Goal: Information Seeking & Learning: Learn about a topic

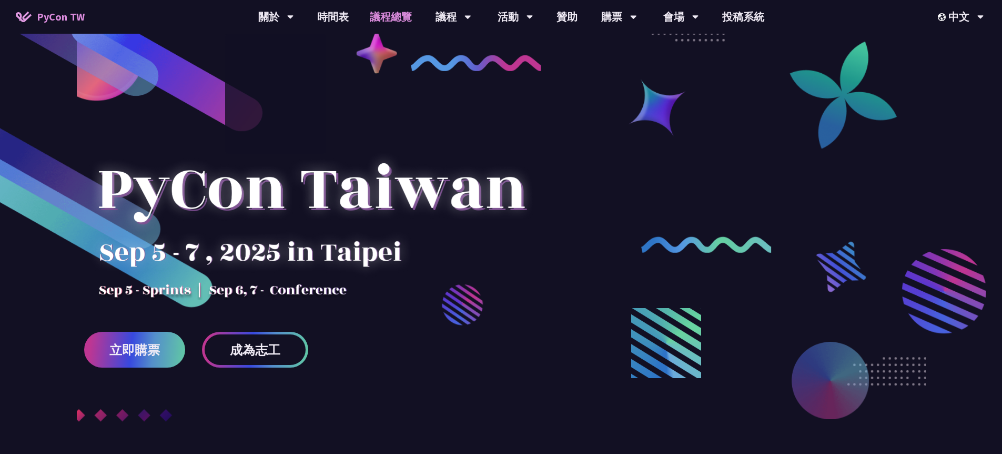
click at [391, 17] on link "議程總覽" at bounding box center [390, 17] width 63 height 34
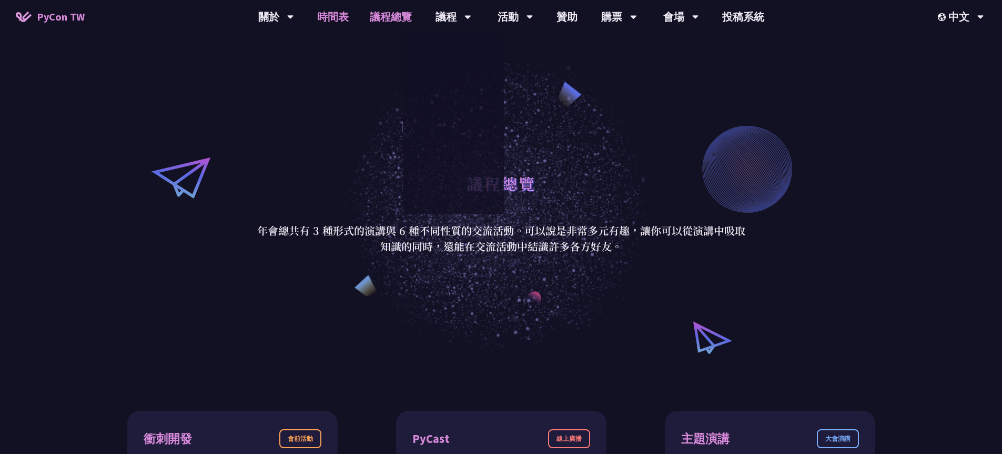
click at [324, 15] on link "時間表" at bounding box center [333, 17] width 53 height 34
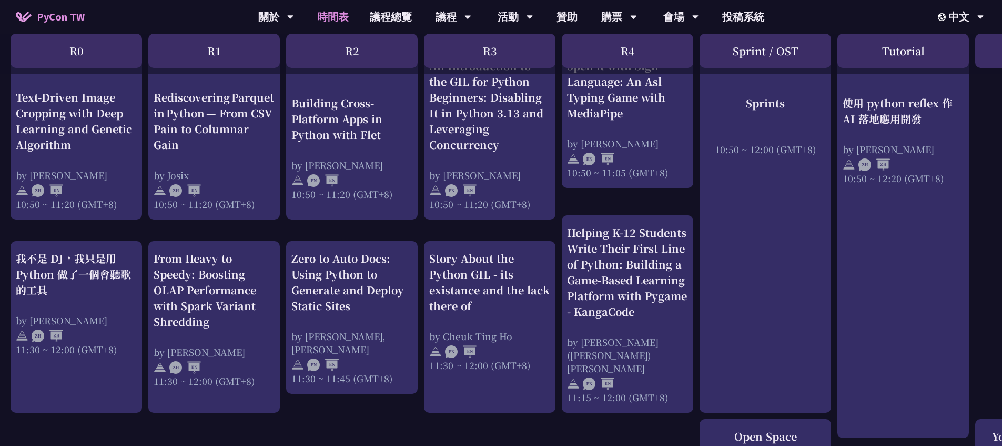
scroll to position [480, 0]
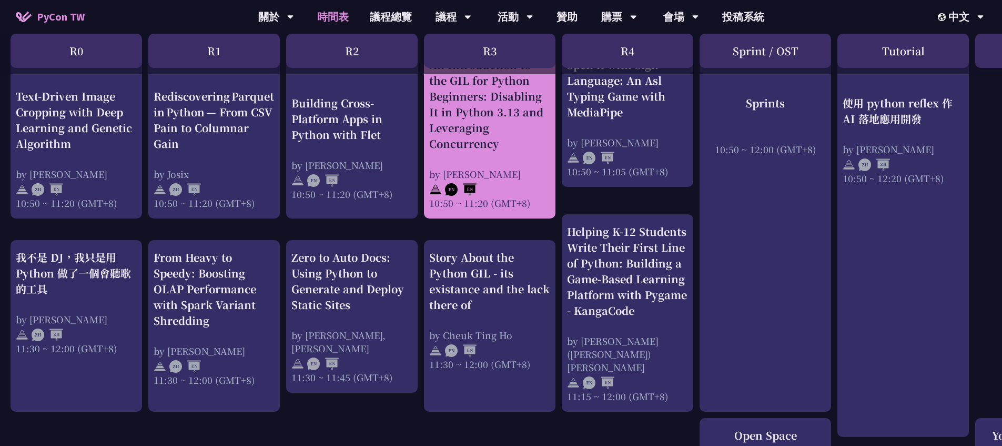
click at [479, 174] on div "by Yu Saito" at bounding box center [489, 173] width 121 height 13
click at [486, 118] on div "An Introduction to the GIL for Python Beginners: Disabling It in Python 3.13 an…" at bounding box center [489, 104] width 121 height 95
click at [479, 96] on div "An Introduction to the GIL for Python Beginners: Disabling It in Python 3.13 an…" at bounding box center [489, 104] width 121 height 95
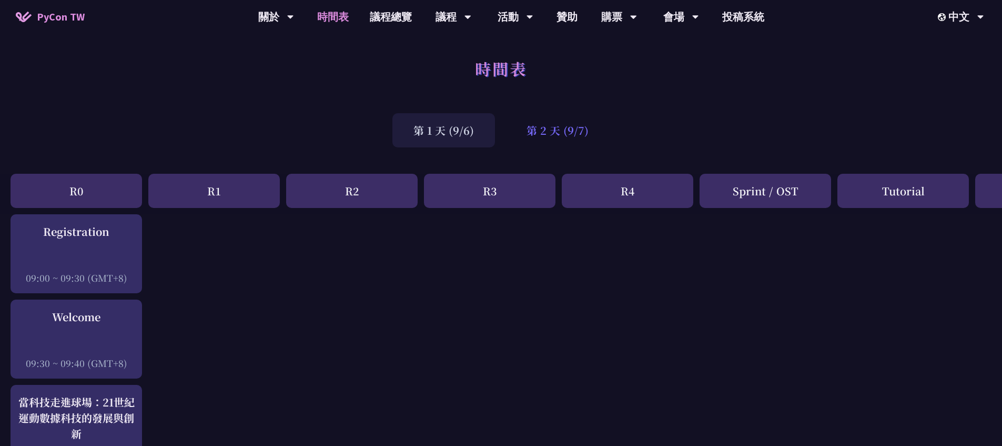
click at [572, 133] on div "第 2 天 (9/7)" at bounding box center [558, 130] width 104 height 34
